Goal: Communication & Community: Connect with others

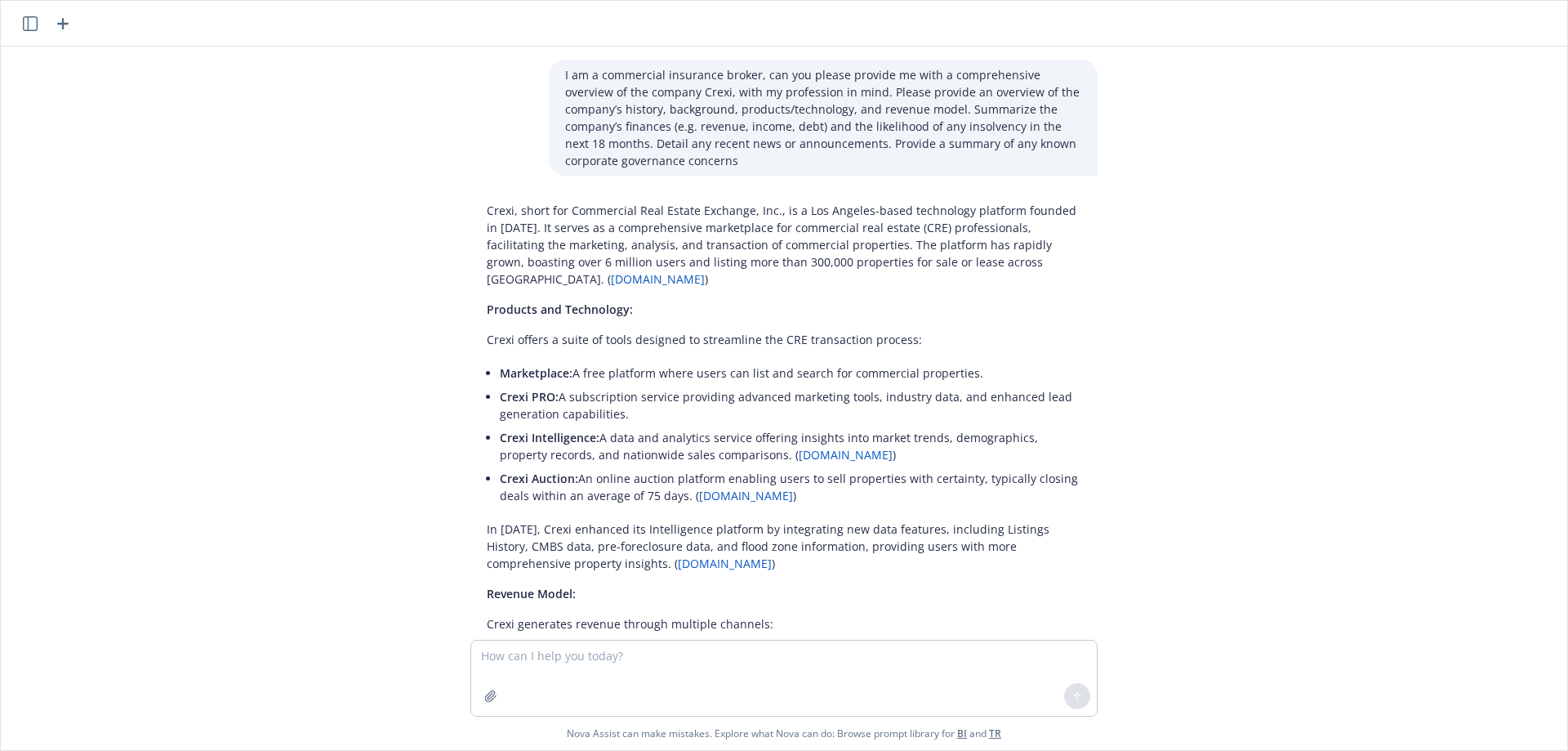
scroll to position [799, 0]
